Goal: Transaction & Acquisition: Purchase product/service

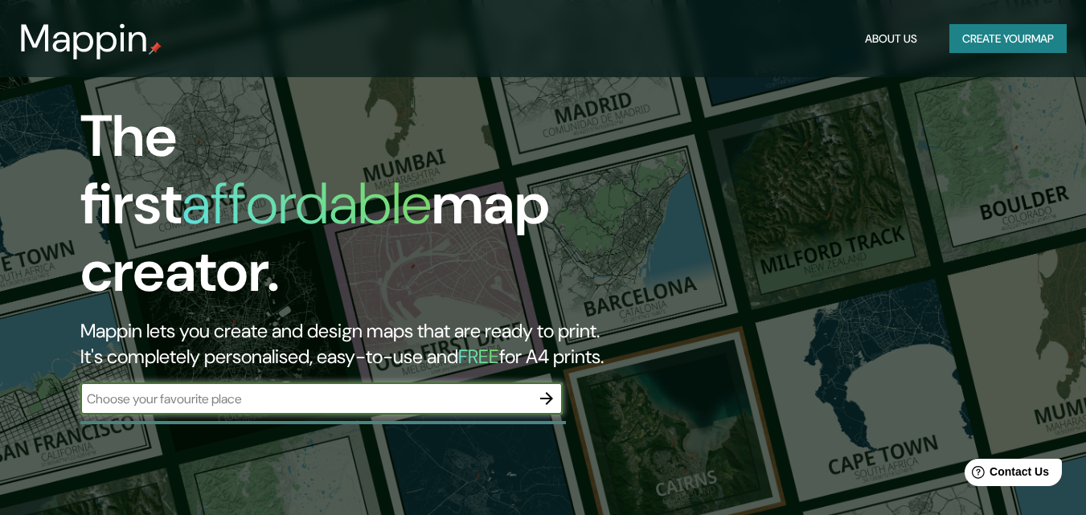
scroll to position [161, 0]
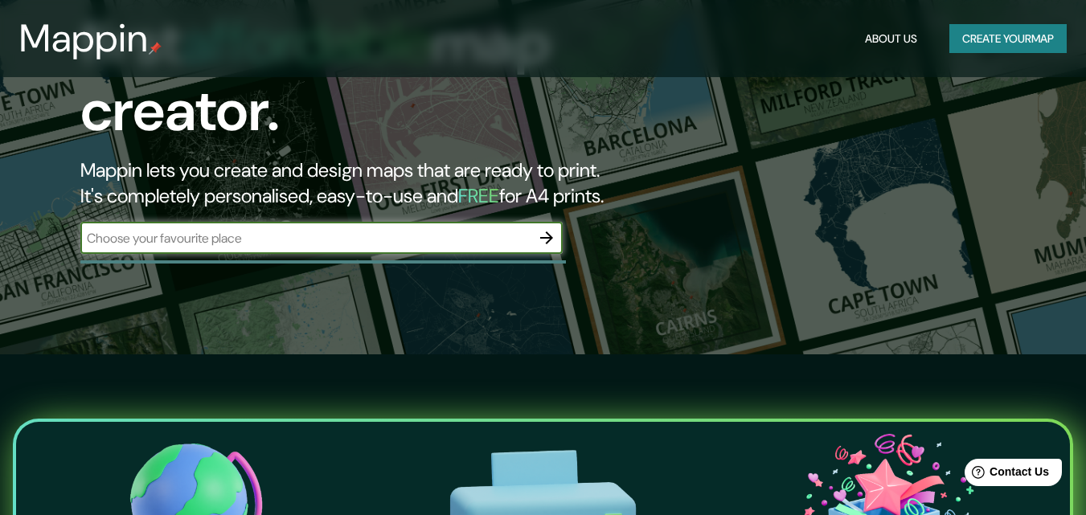
click at [350, 229] on input "text" at bounding box center [305, 238] width 450 height 18
type input "cochabamba [GEOGRAPHIC_DATA]"
click at [547, 228] on icon "button" at bounding box center [546, 237] width 19 height 19
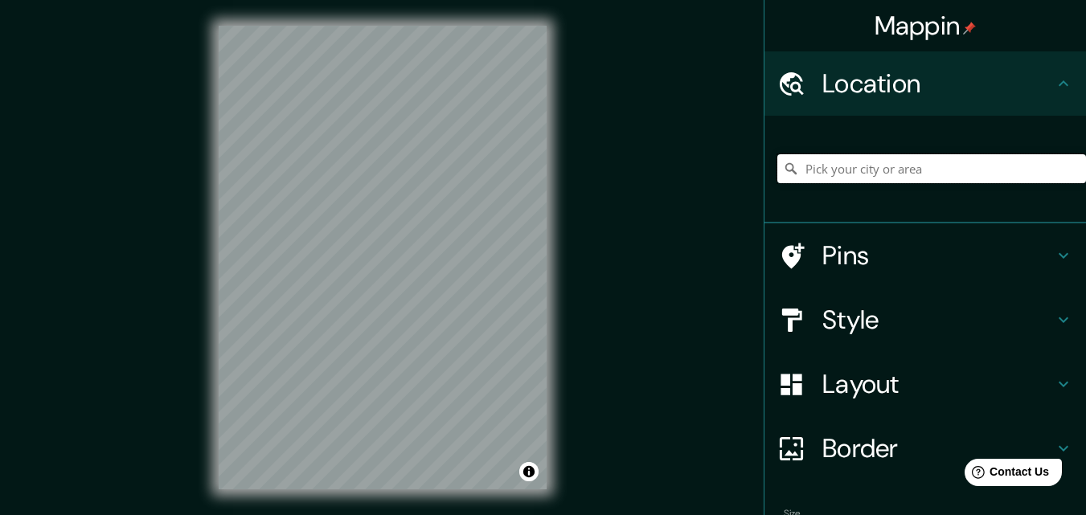
click at [858, 167] on input "Pick your city or area" at bounding box center [931, 168] width 309 height 29
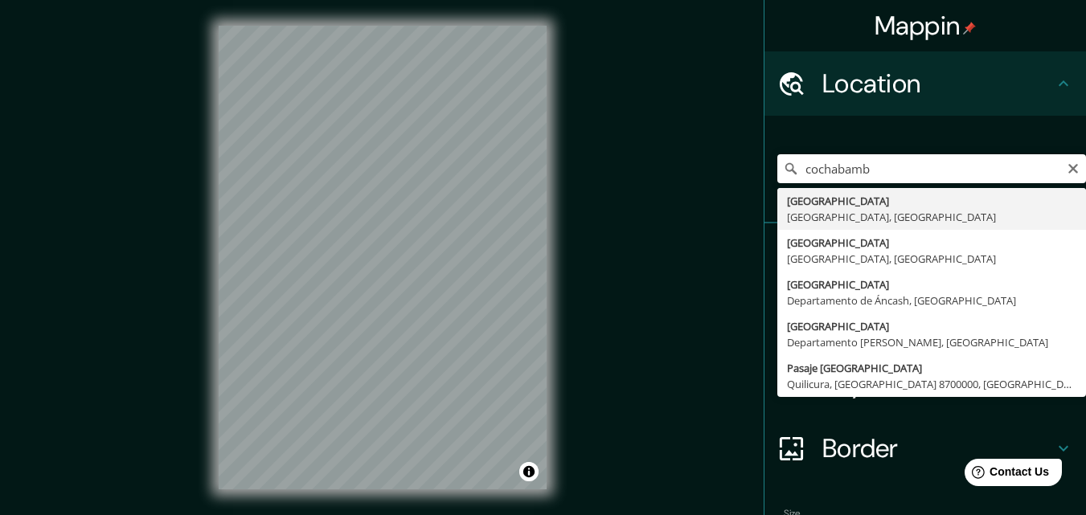
type input "[GEOGRAPHIC_DATA], [GEOGRAPHIC_DATA], [GEOGRAPHIC_DATA]"
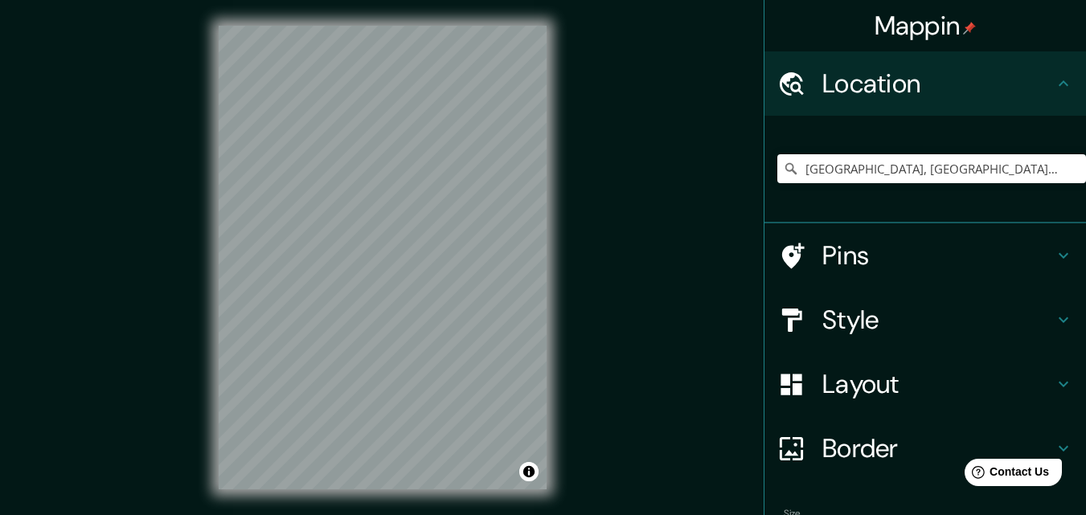
click at [1059, 379] on icon at bounding box center [1063, 384] width 19 height 19
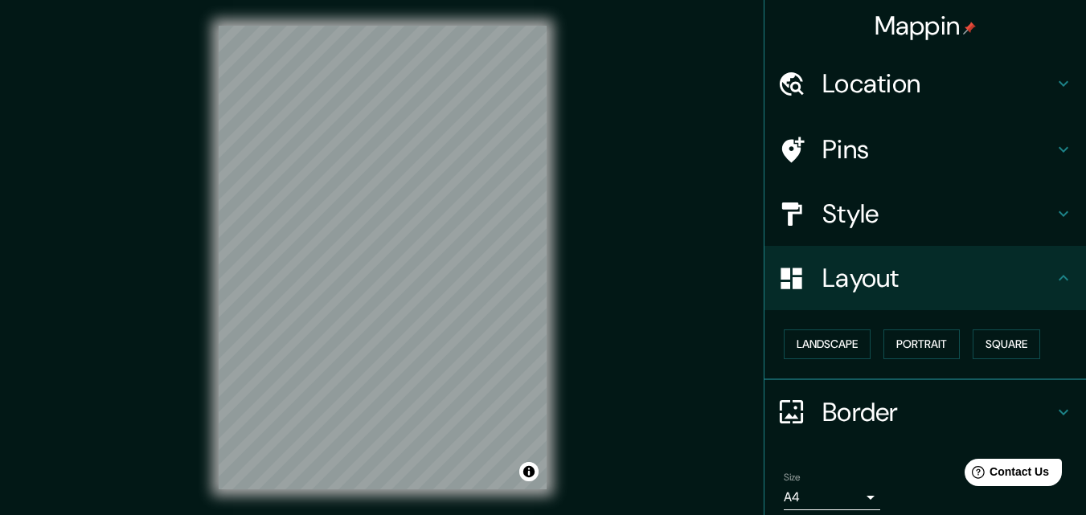
click at [1059, 275] on icon at bounding box center [1063, 278] width 19 height 19
click at [1054, 147] on icon at bounding box center [1063, 149] width 19 height 19
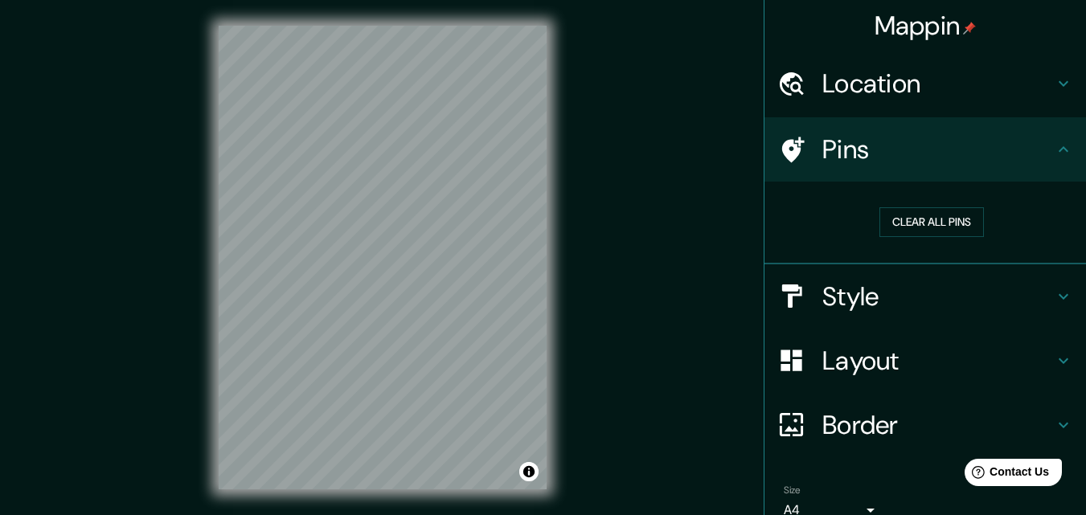
click at [1054, 89] on icon at bounding box center [1063, 83] width 19 height 19
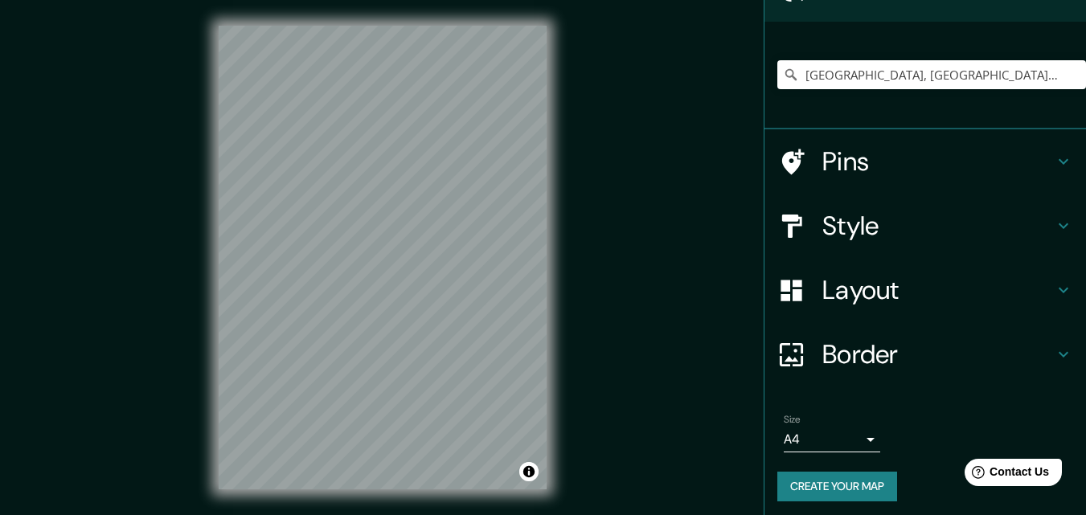
scroll to position [100, 0]
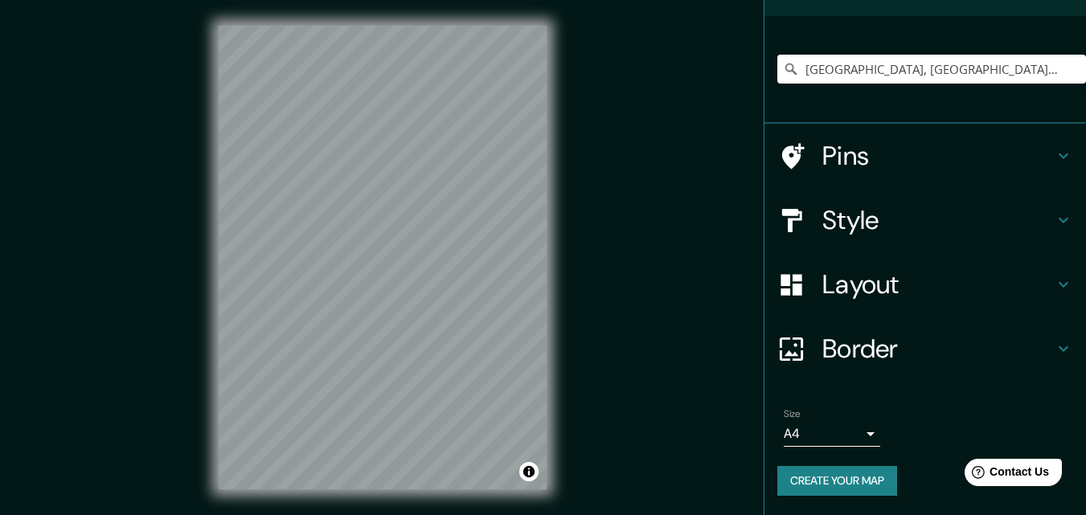
click at [1015, 220] on h4 "Style" at bounding box center [938, 220] width 232 height 32
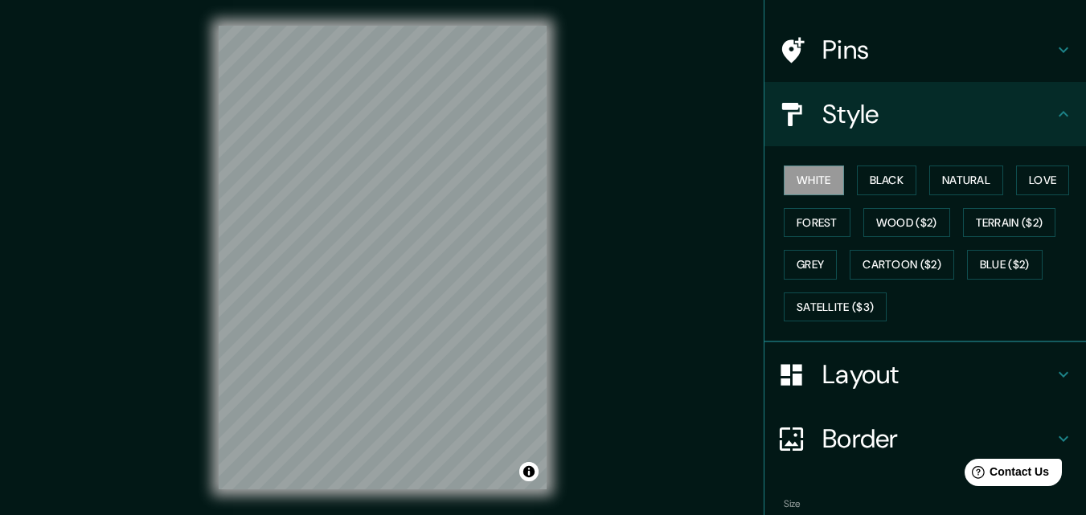
click at [1054, 119] on icon at bounding box center [1063, 114] width 19 height 19
click at [1036, 382] on h4 "Layout" at bounding box center [938, 375] width 232 height 32
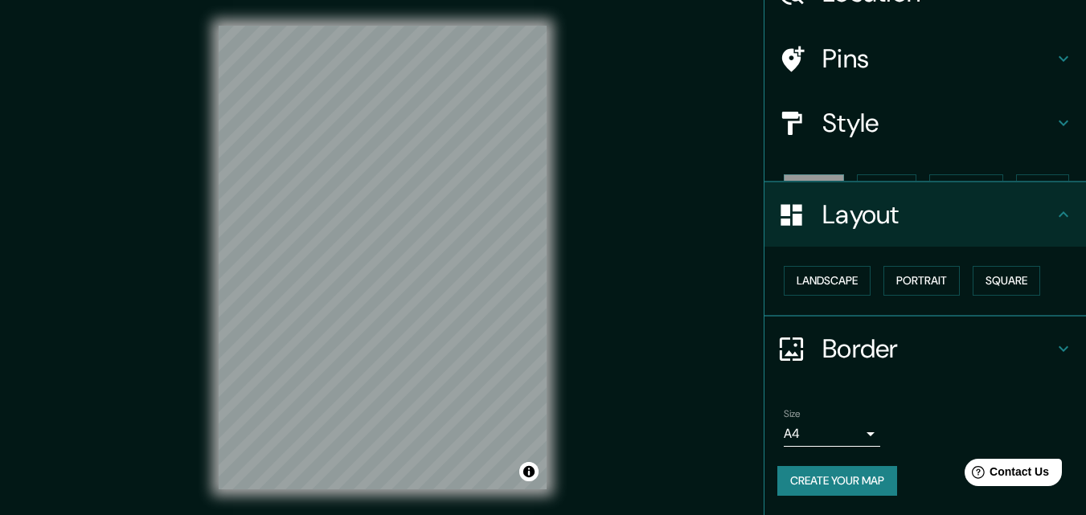
scroll to position [63, 0]
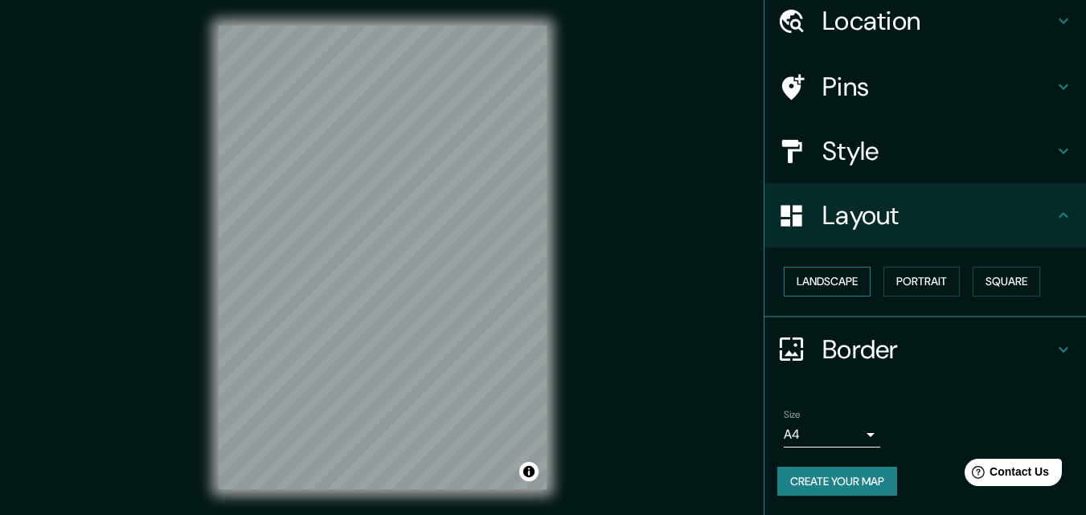
click at [836, 278] on button "Landscape" at bounding box center [827, 282] width 87 height 30
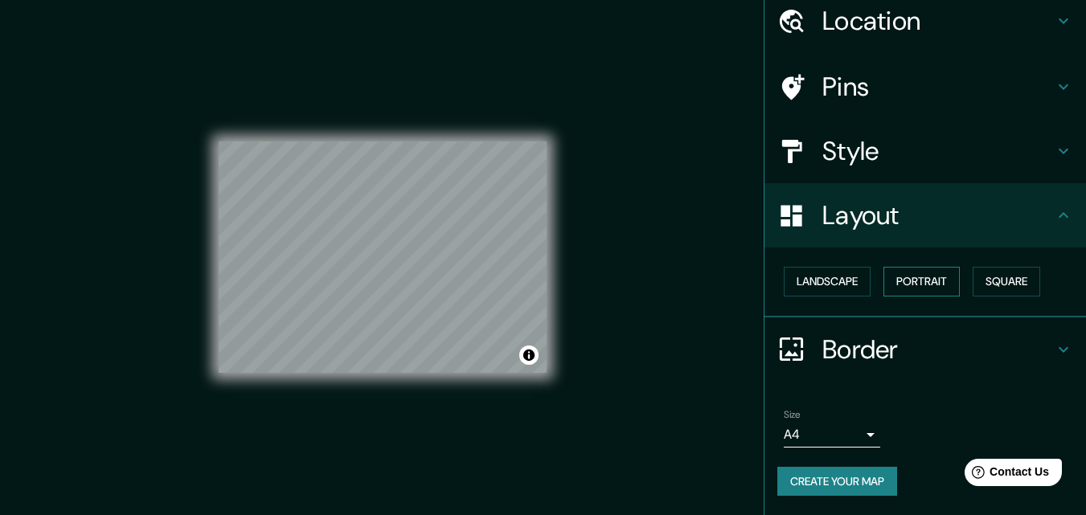
click at [907, 281] on button "Portrait" at bounding box center [922, 282] width 76 height 30
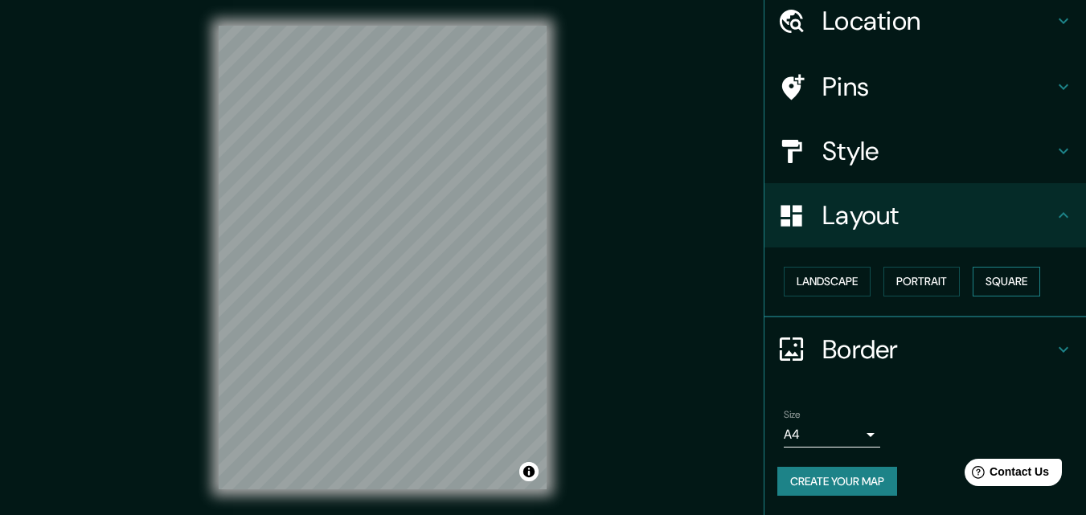
click at [1011, 280] on button "Square" at bounding box center [1007, 282] width 68 height 30
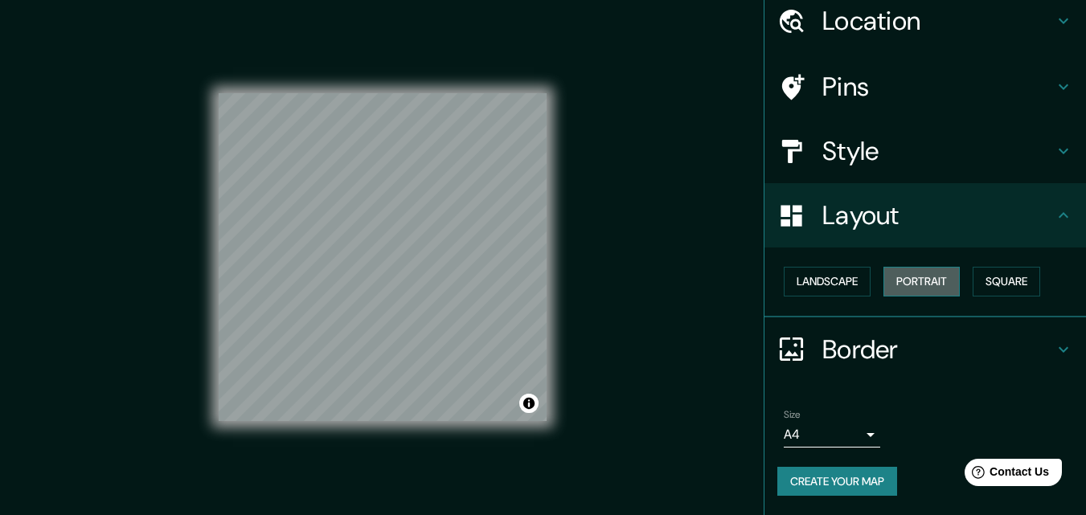
click at [930, 279] on button "Portrait" at bounding box center [922, 282] width 76 height 30
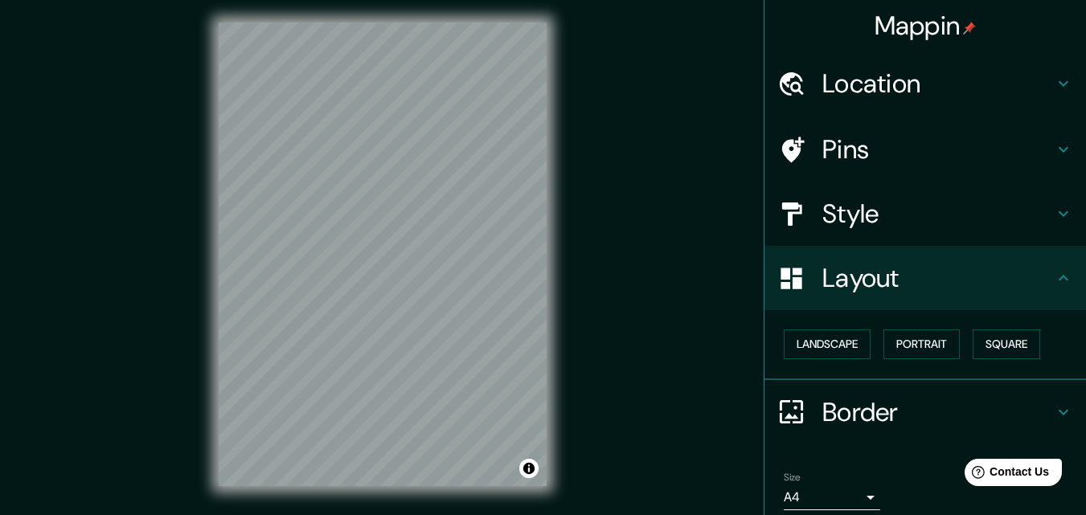
scroll to position [0, 0]
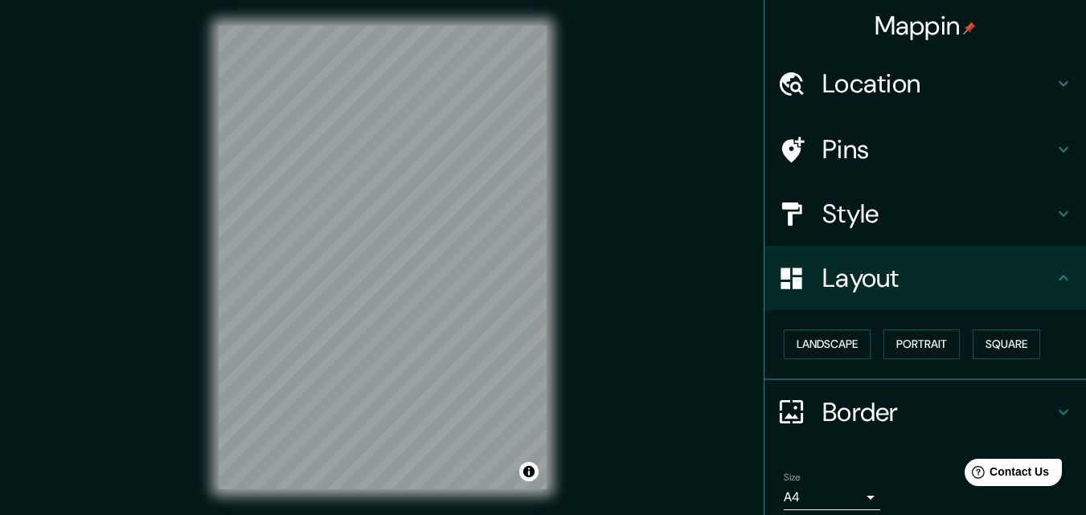
click at [871, 216] on h4 "Style" at bounding box center [938, 214] width 232 height 32
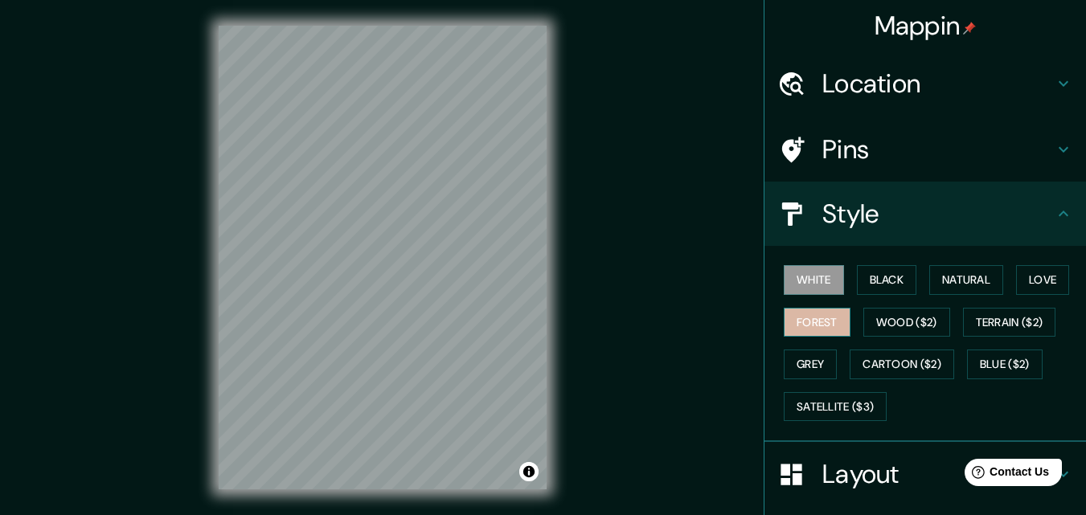
click at [825, 333] on button "Forest" at bounding box center [817, 323] width 67 height 30
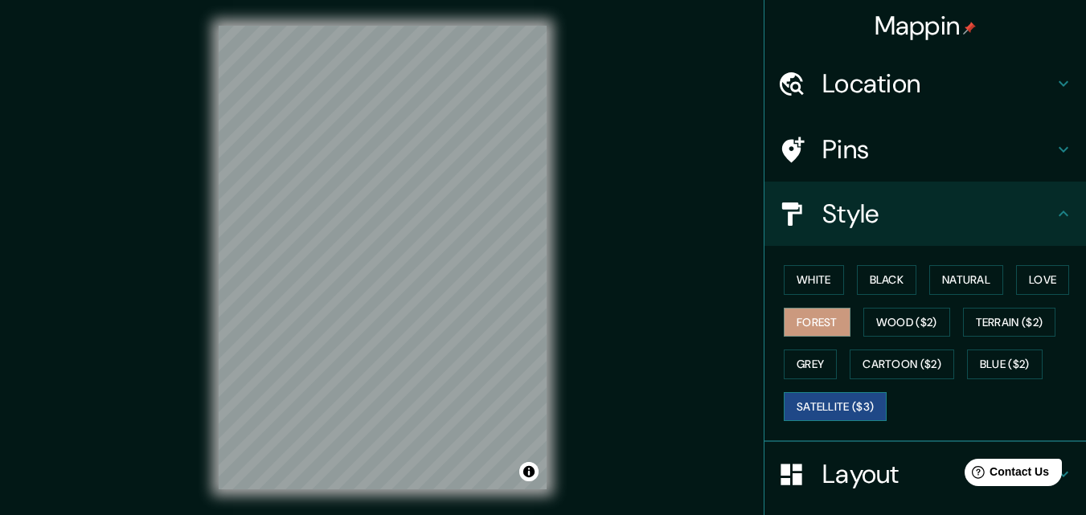
click at [817, 400] on button "Satellite ($3)" at bounding box center [835, 407] width 103 height 30
